Goal: Task Accomplishment & Management: Manage account settings

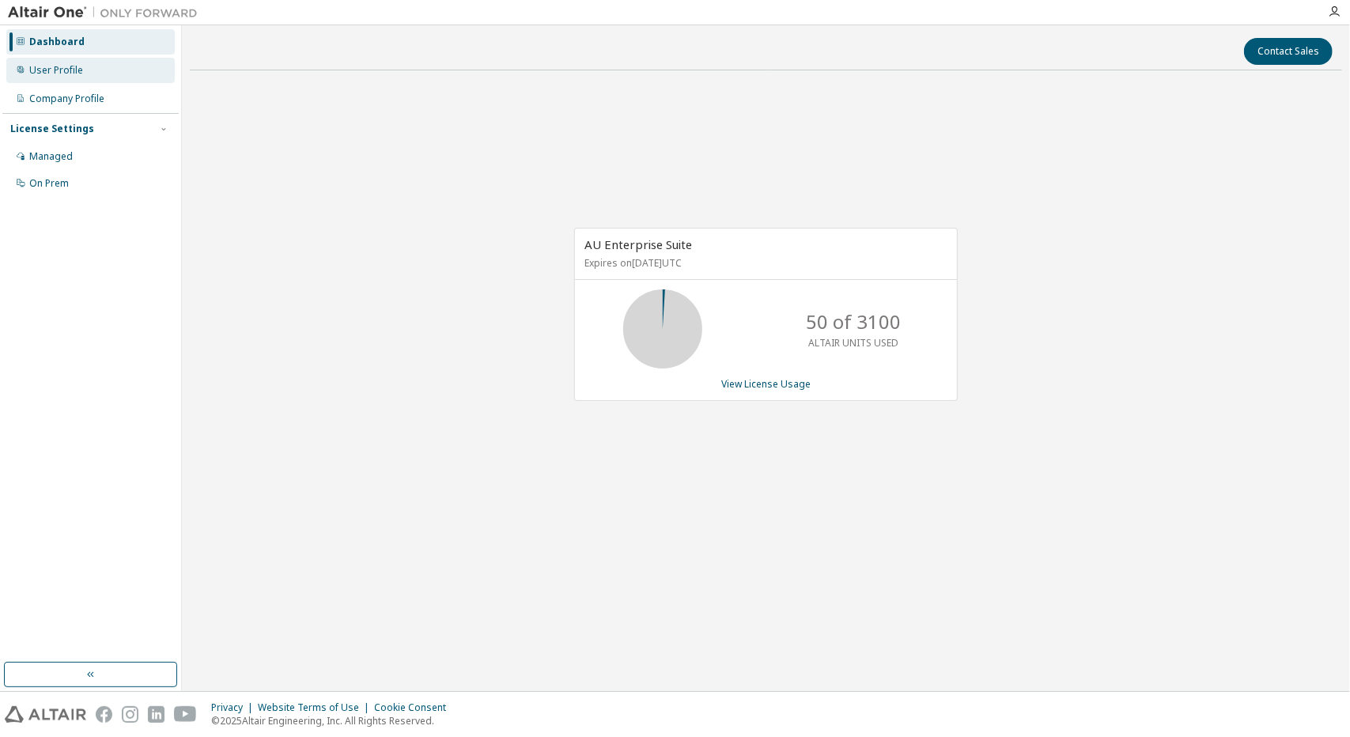
click at [136, 78] on div "User Profile" at bounding box center [90, 70] width 168 height 25
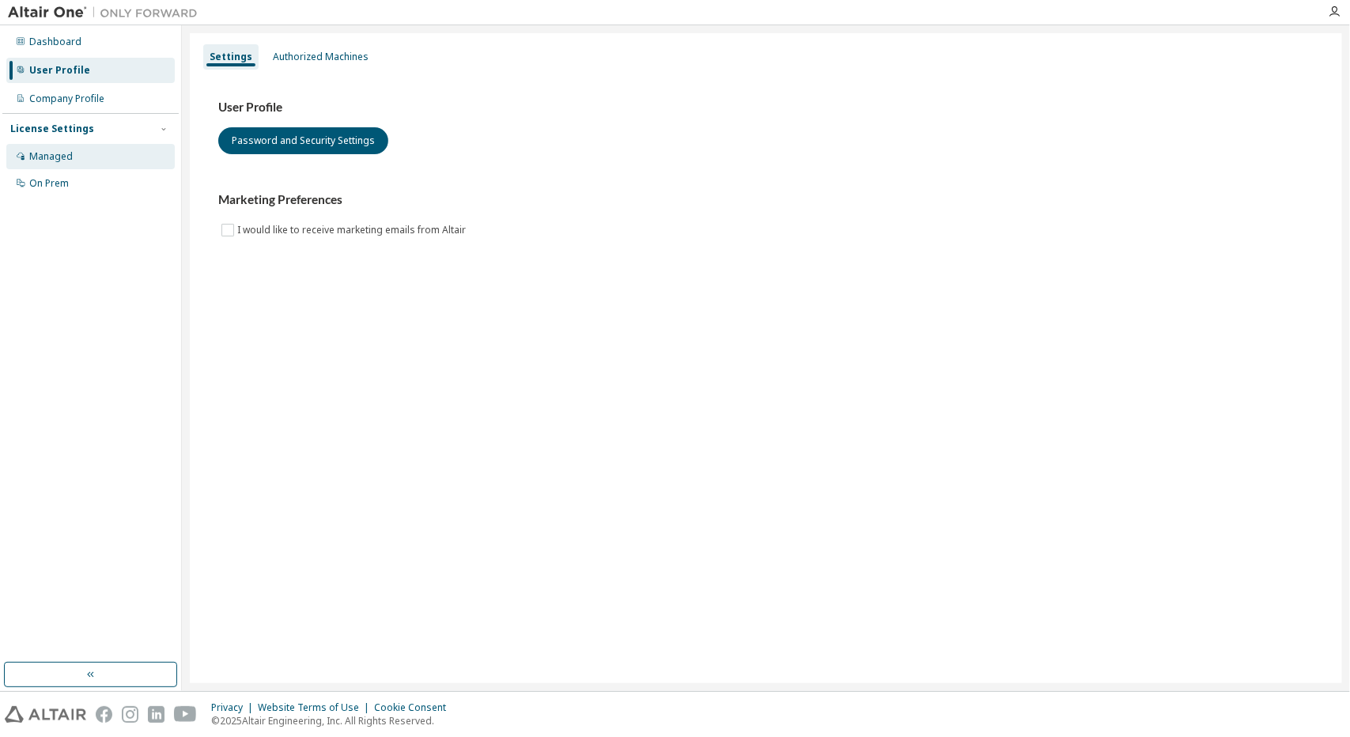
click at [139, 153] on div "Managed" at bounding box center [90, 156] width 168 height 25
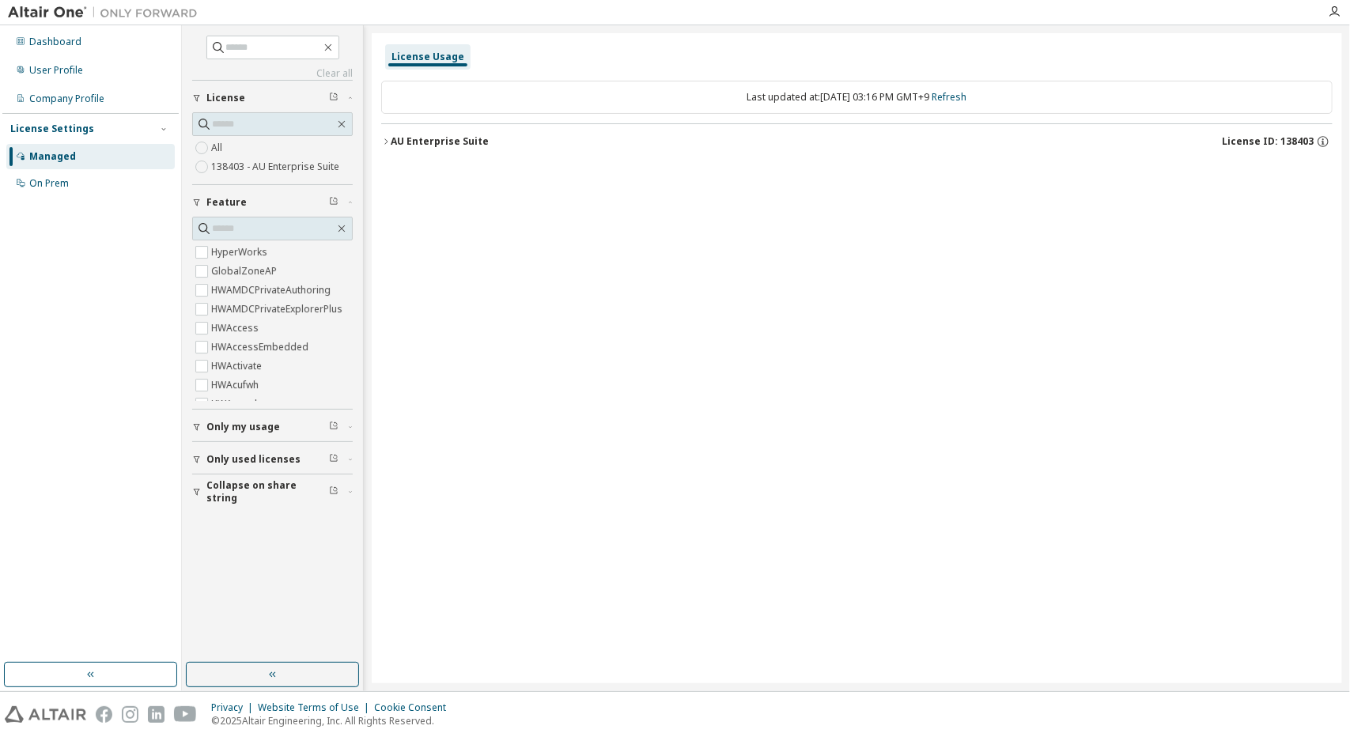
click at [274, 165] on label "138403 - AU Enterprise Suite" at bounding box center [276, 166] width 131 height 19
click at [117, 24] on div at bounding box center [103, 12] width 206 height 25
click at [116, 31] on div "Dashboard" at bounding box center [90, 41] width 168 height 25
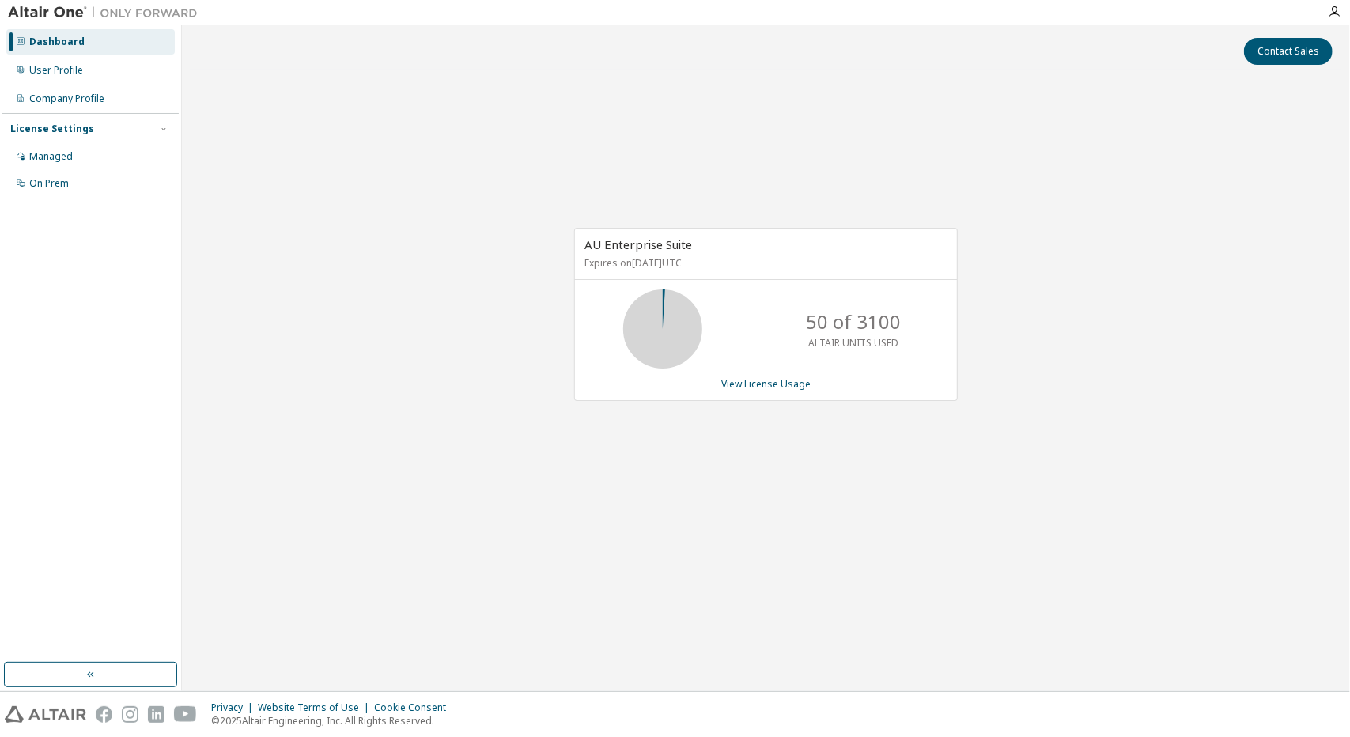
click at [704, 323] on icon at bounding box center [662, 328] width 95 height 79
click at [683, 326] on icon at bounding box center [663, 329] width 40 height 40
click at [666, 309] on icon at bounding box center [663, 329] width 40 height 40
click at [808, 390] on div "AU Enterprise Suite Expires on February 7, 2026 UTC 50 of 3100 ALTAIR UNITS USE…" at bounding box center [766, 314] width 384 height 173
click at [802, 388] on link "View License Usage" at bounding box center [765, 383] width 89 height 13
